Goal: Task Accomplishment & Management: Manage account settings

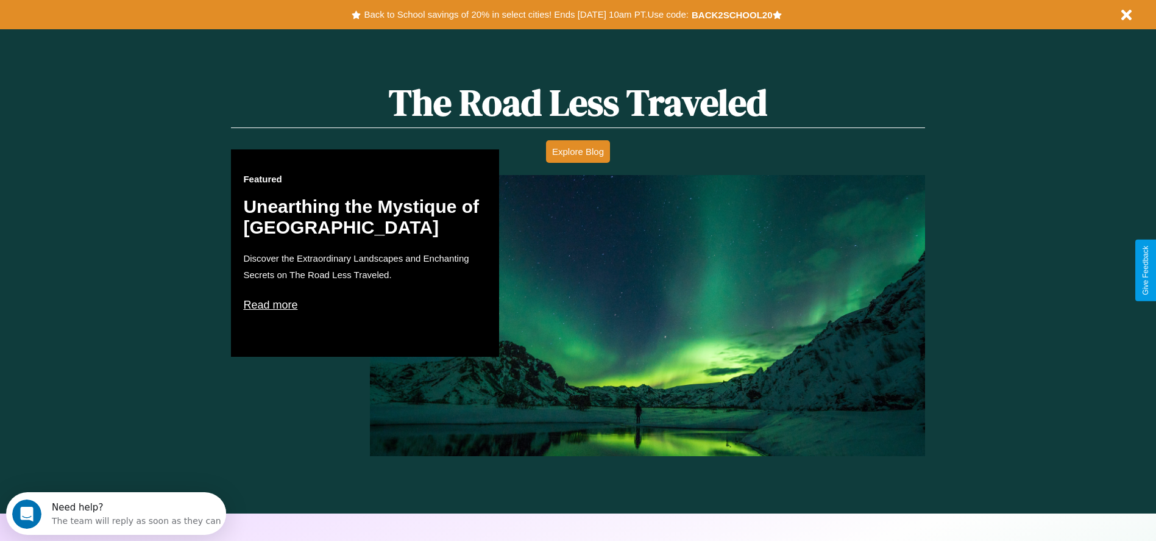
scroll to position [1748, 0]
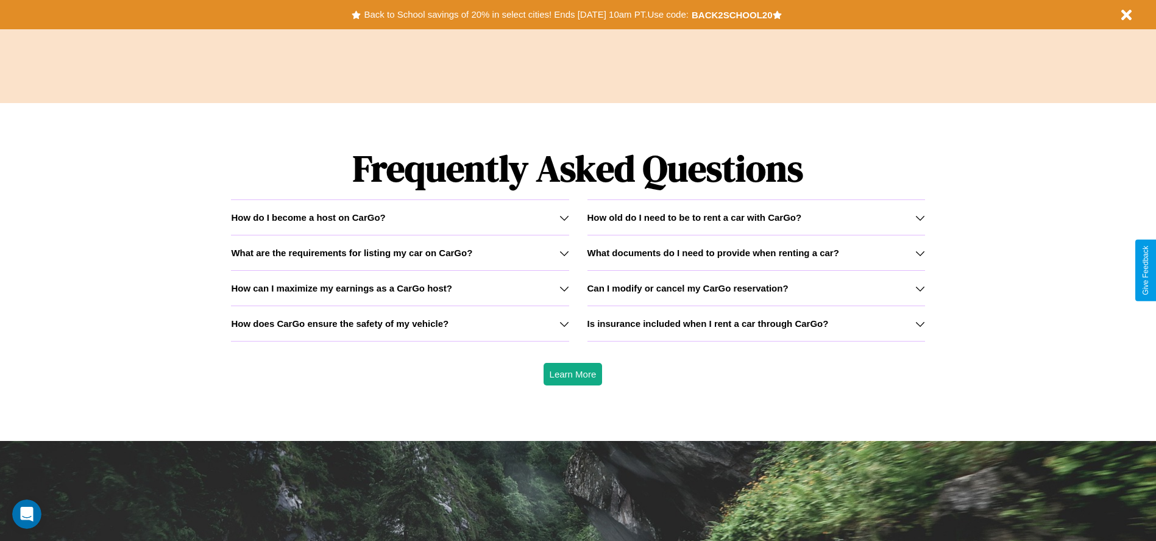
click at [400, 323] on h3 "How does CarGo ensure the safety of my vehicle?" at bounding box center [340, 323] width 218 height 10
click at [756, 217] on h3 "How old do I need to be to rent a car with CarGo?" at bounding box center [694, 217] width 215 height 10
click at [400, 217] on div "How do I become a host on CarGo?" at bounding box center [400, 217] width 338 height 10
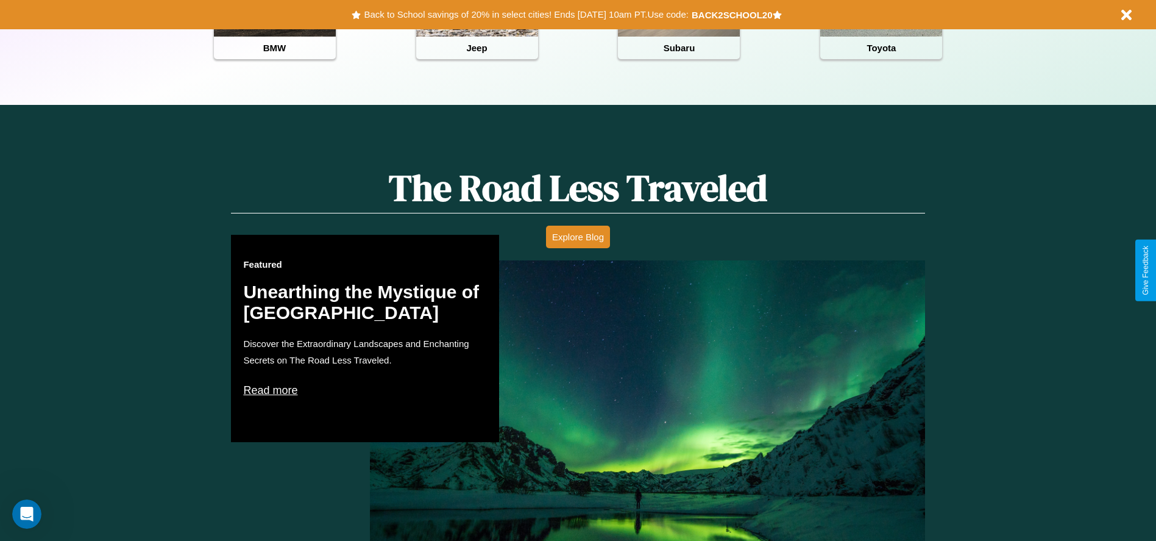
scroll to position [543, 0]
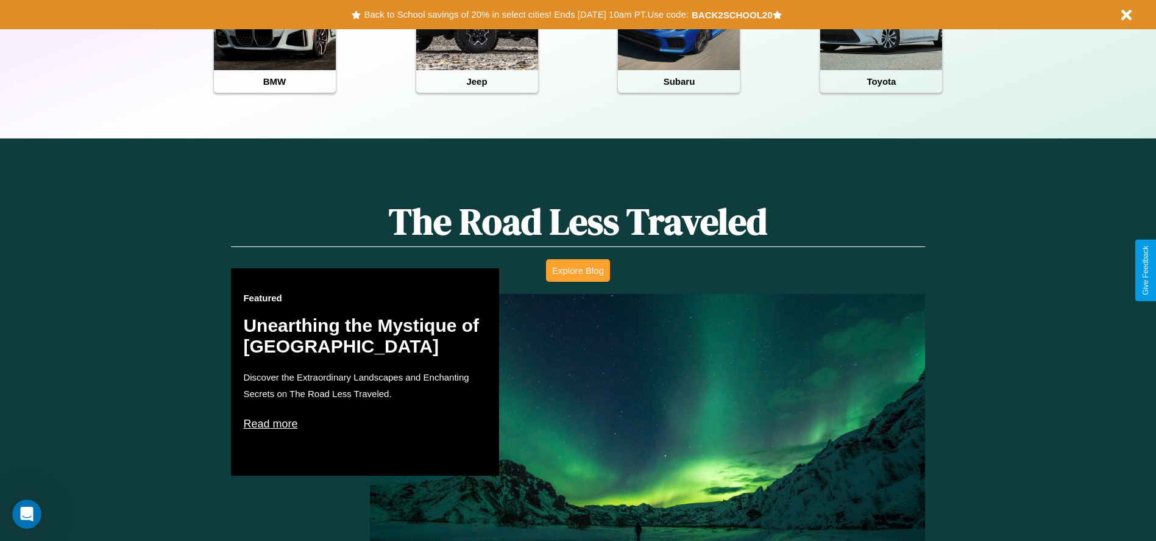
click at [578, 270] on button "Explore Blog" at bounding box center [578, 270] width 64 height 23
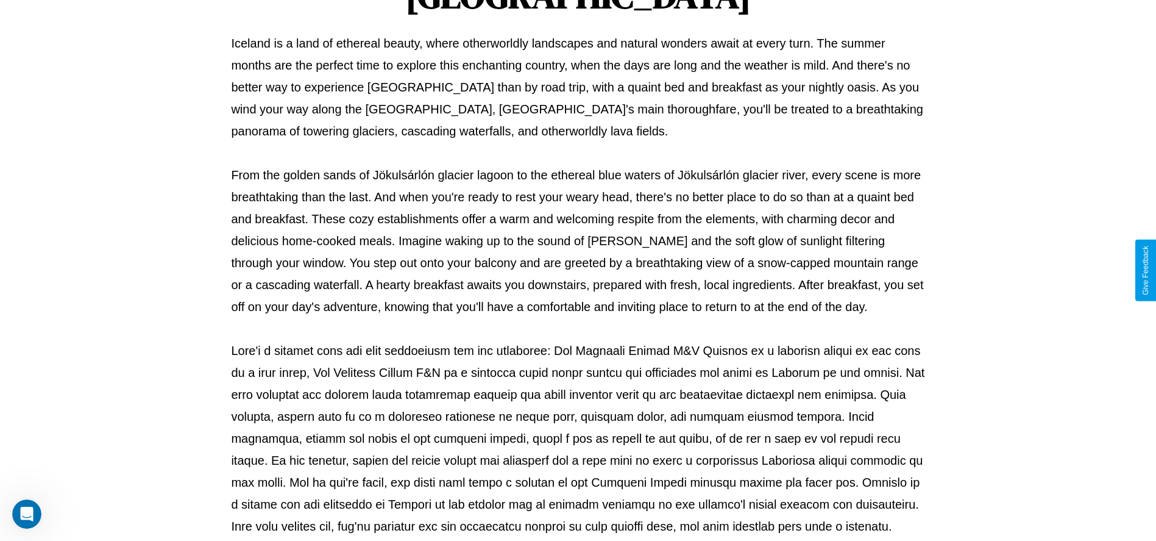
scroll to position [404, 0]
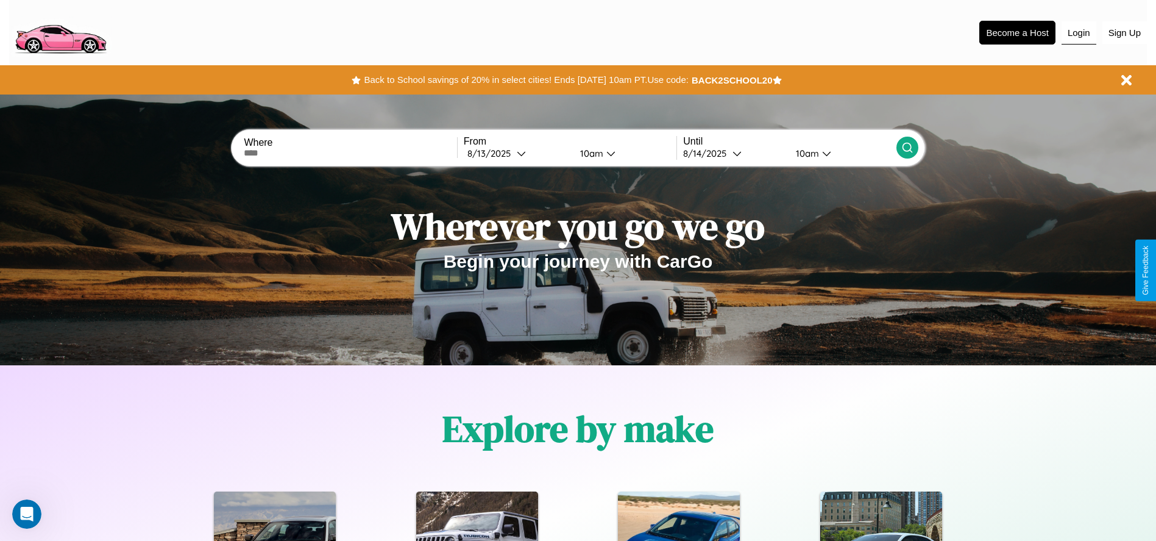
click at [1079, 32] on button "Login" at bounding box center [1079, 32] width 35 height 23
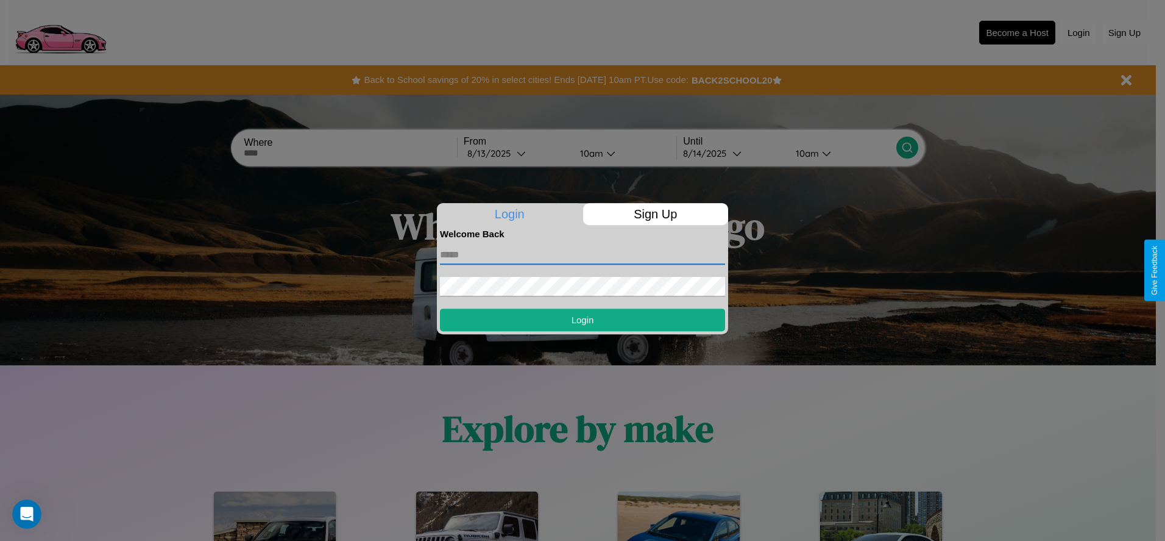
click at [583, 254] on input "text" at bounding box center [582, 255] width 285 height 20
type input "**********"
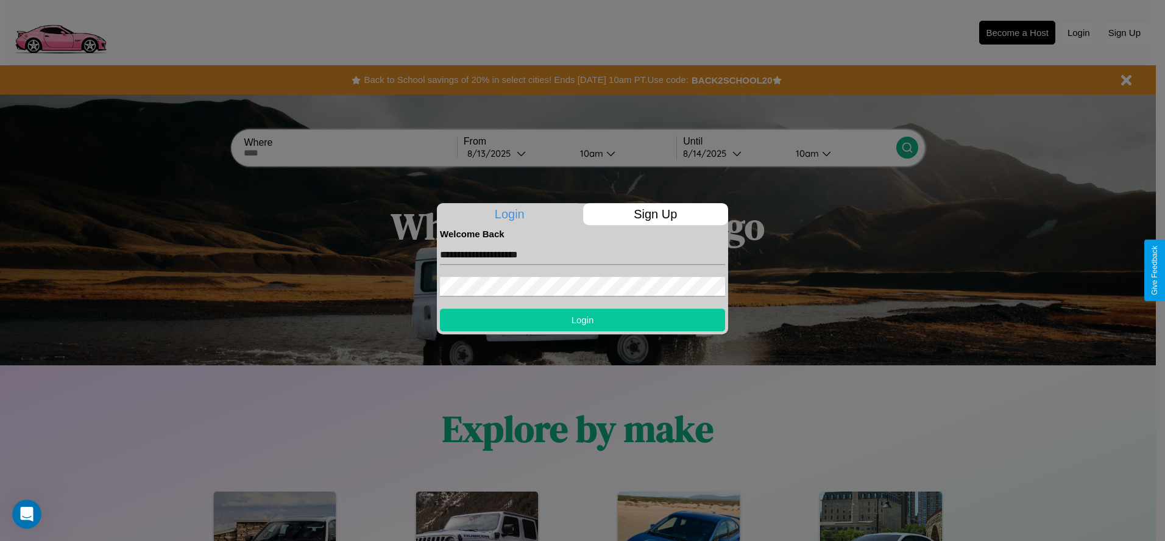
click at [583, 319] on button "Login" at bounding box center [582, 319] width 285 height 23
